Goal: Information Seeking & Learning: Check status

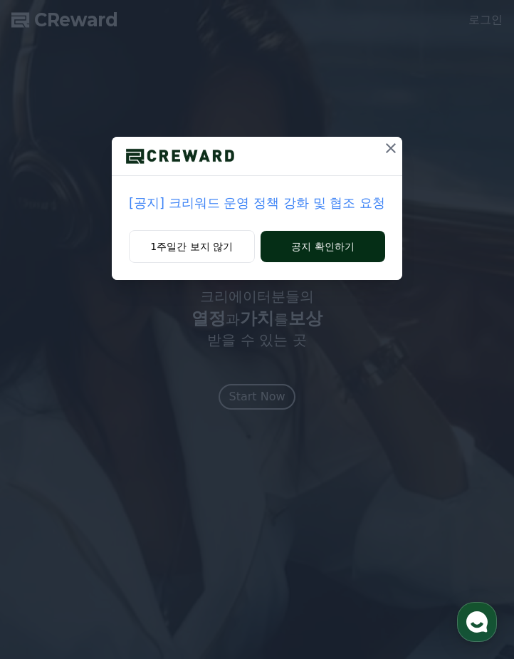
click at [351, 252] on button "공지 확인하기" at bounding box center [323, 246] width 125 height 31
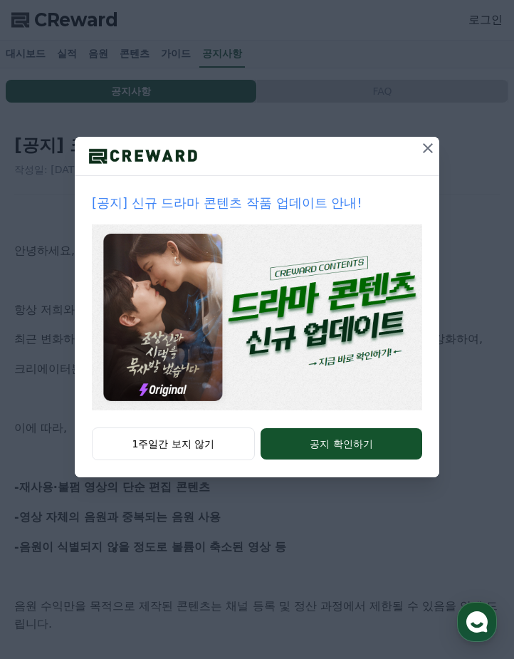
click at [428, 145] on icon at bounding box center [428, 148] width 17 height 17
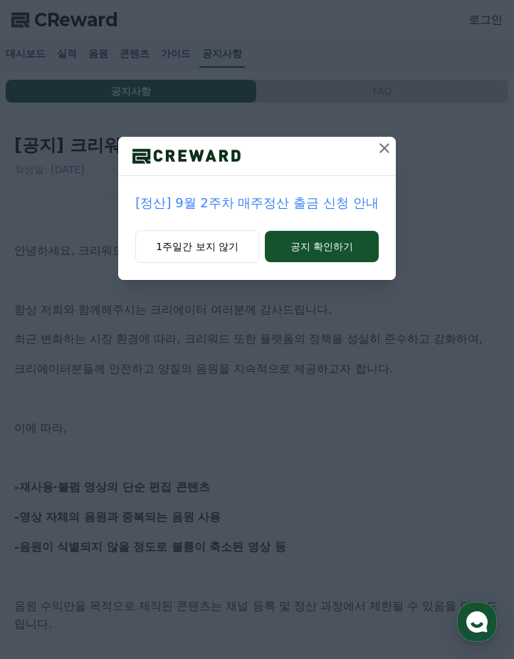
click at [382, 142] on icon at bounding box center [384, 148] width 17 height 17
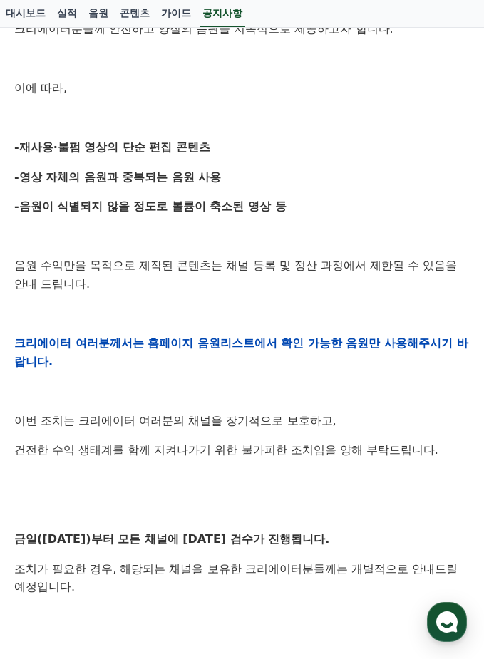
scroll to position [231, 0]
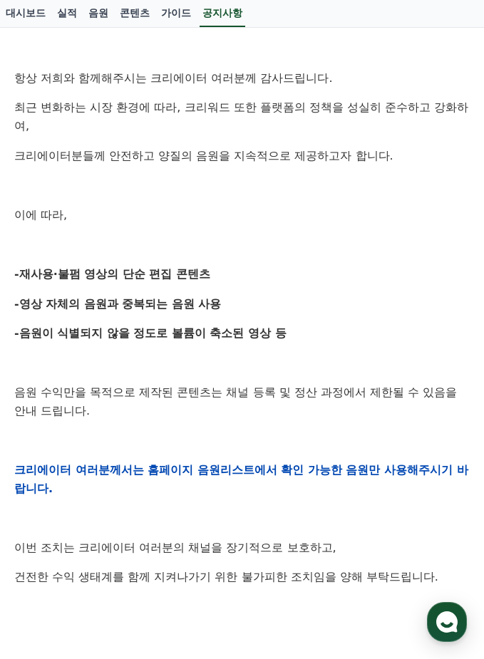
click at [147, 217] on p "이에 따라," at bounding box center [241, 215] width 455 height 19
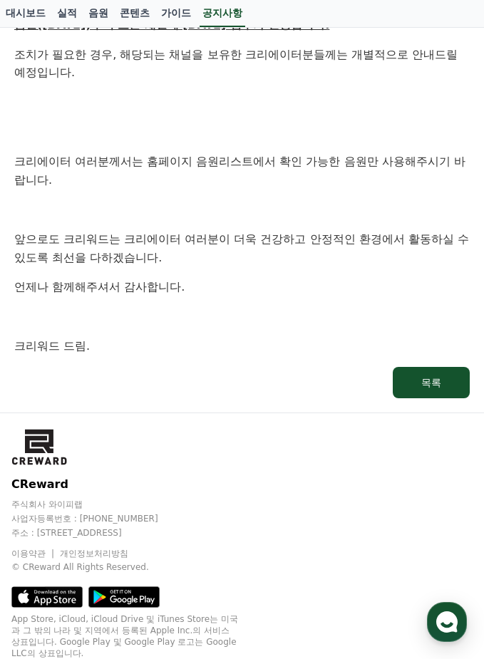
scroll to position [801, 0]
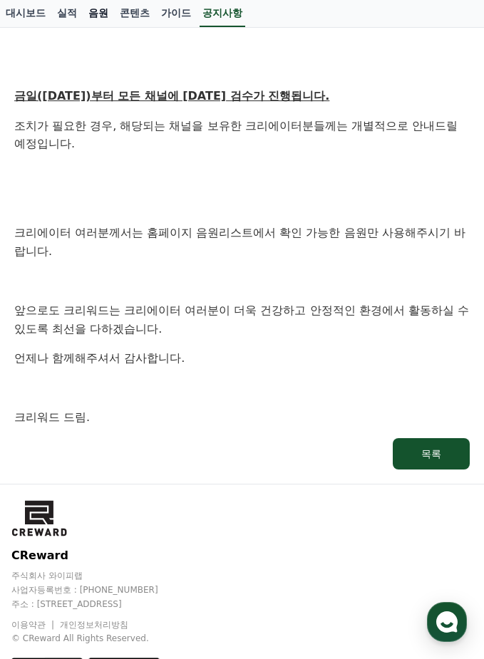
click at [105, 11] on link "음원" at bounding box center [98, 13] width 31 height 27
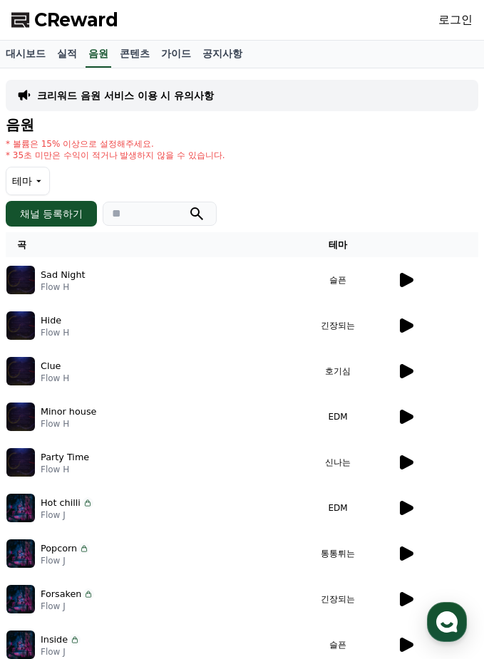
click at [391, 283] on div at bounding box center [434, 279] width 86 height 17
click at [400, 281] on icon at bounding box center [407, 280] width 14 height 14
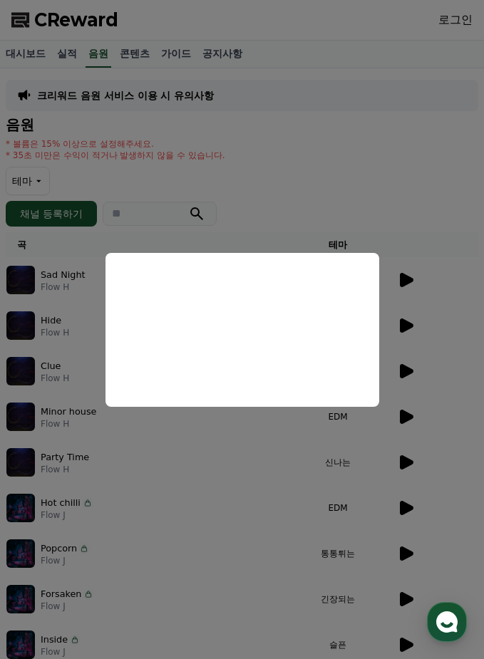
click at [272, 177] on button "close modal" at bounding box center [242, 329] width 484 height 659
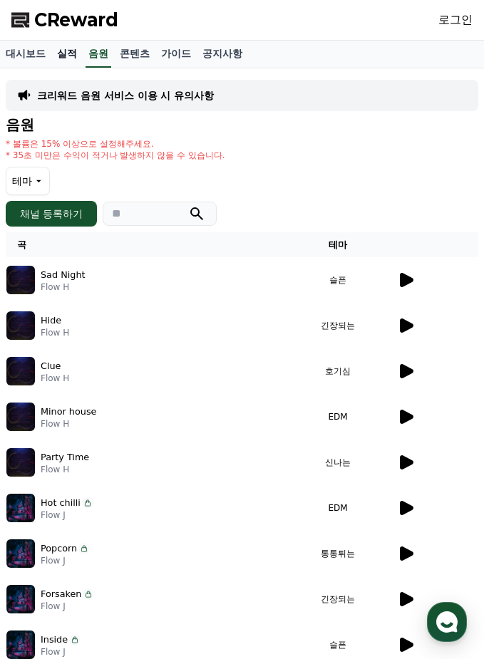
click at [61, 55] on link "실적" at bounding box center [66, 54] width 31 height 27
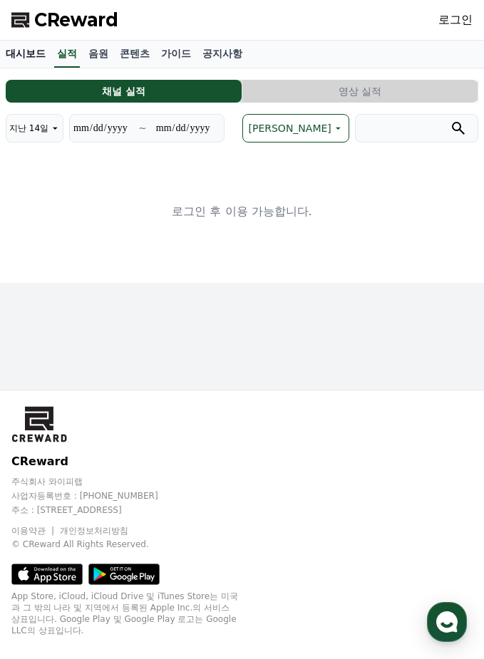
click at [21, 52] on link "대시보드" at bounding box center [25, 54] width 51 height 27
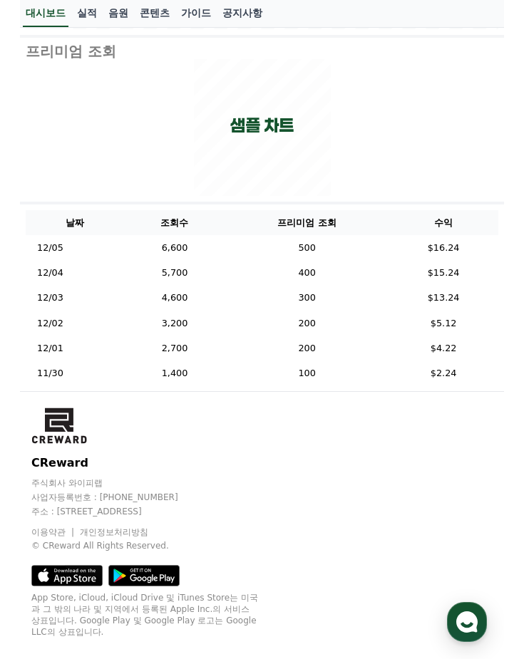
scroll to position [400, 0]
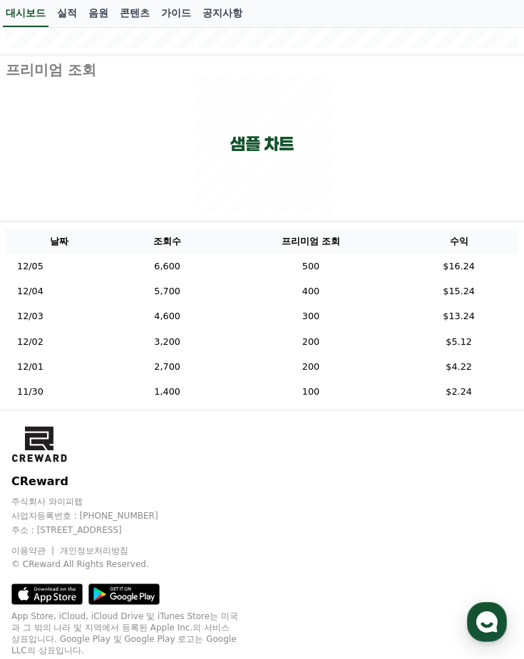
drag, startPoint x: 482, startPoint y: 264, endPoint x: 449, endPoint y: 264, distance: 33.5
click at [449, 264] on td "$16.24" at bounding box center [458, 266] width 119 height 25
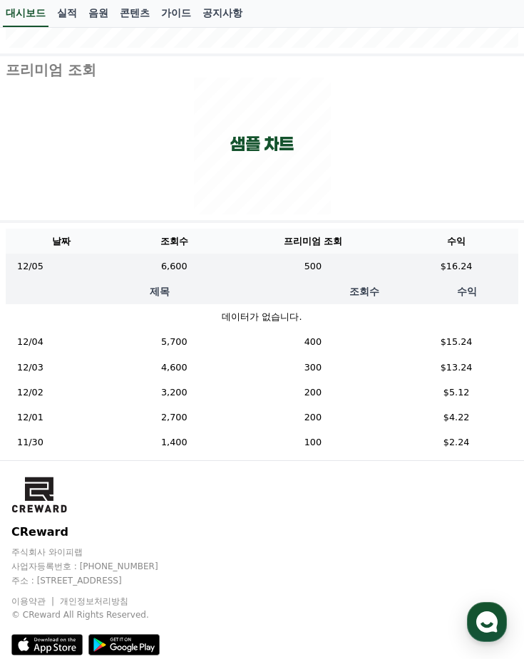
copy td "$16.24"
